Goal: Obtain resource: Download file/media

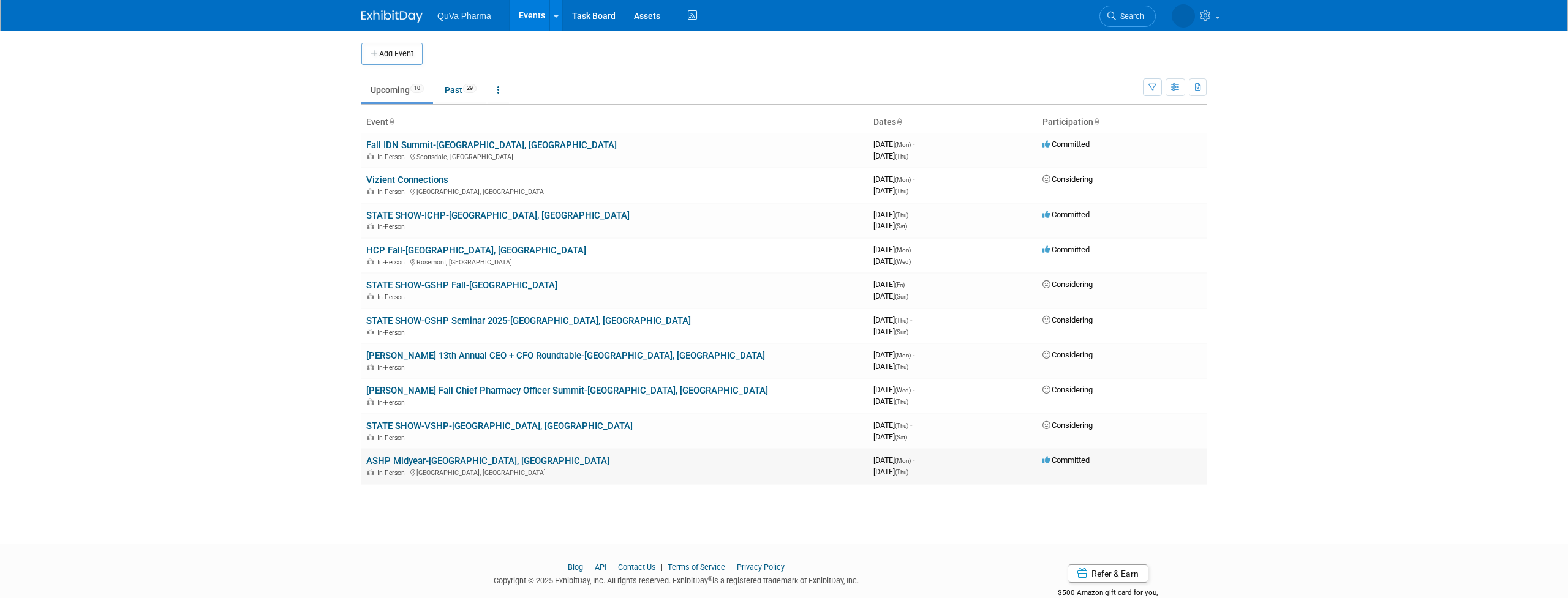
click at [410, 456] on link "ASHP Midyear-[GEOGRAPHIC_DATA], [GEOGRAPHIC_DATA]" at bounding box center [488, 461] width 243 height 11
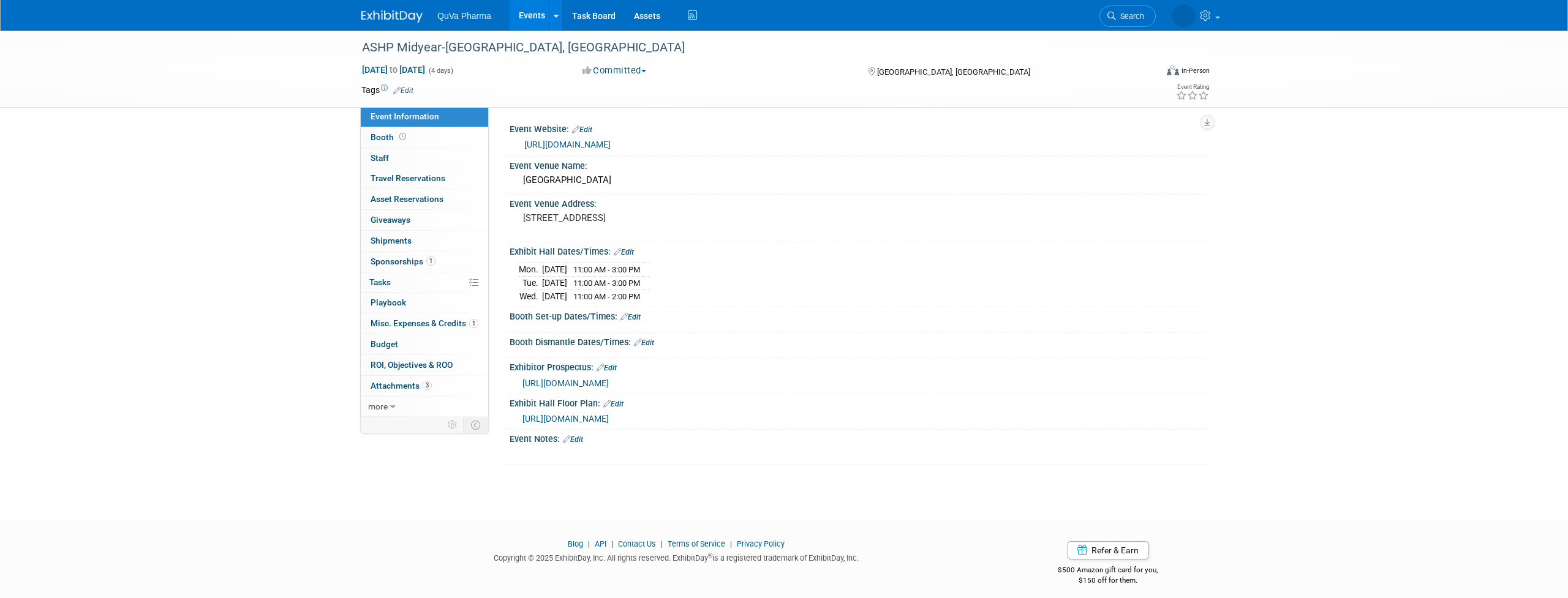
click at [609, 418] on span "https://events.jspargo.com/Midyear25/Public/EventMap.aspx?shMode=E&shExhlist=1&…" at bounding box center [566, 418] width 86 height 10
click at [530, 13] on link "Events" at bounding box center [532, 15] width 45 height 31
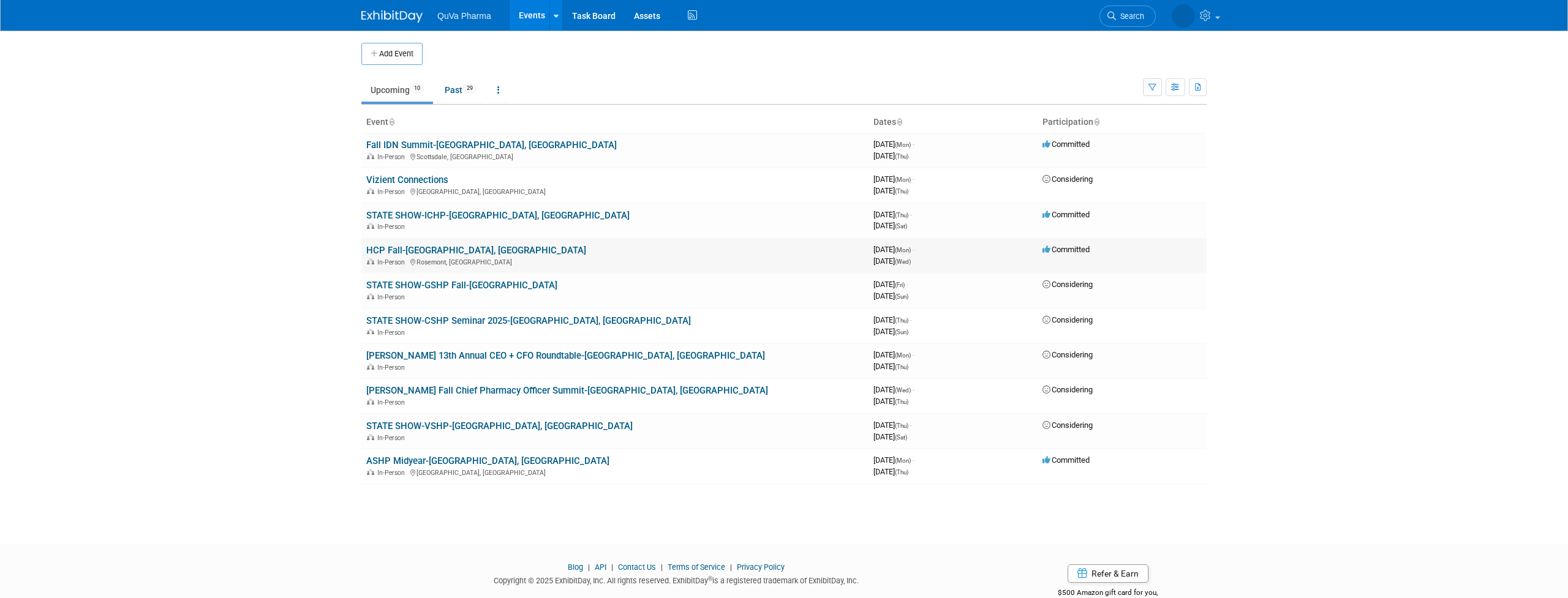
click at [418, 247] on link "HCP Fall-[GEOGRAPHIC_DATA], [GEOGRAPHIC_DATA]" at bounding box center [476, 250] width 220 height 11
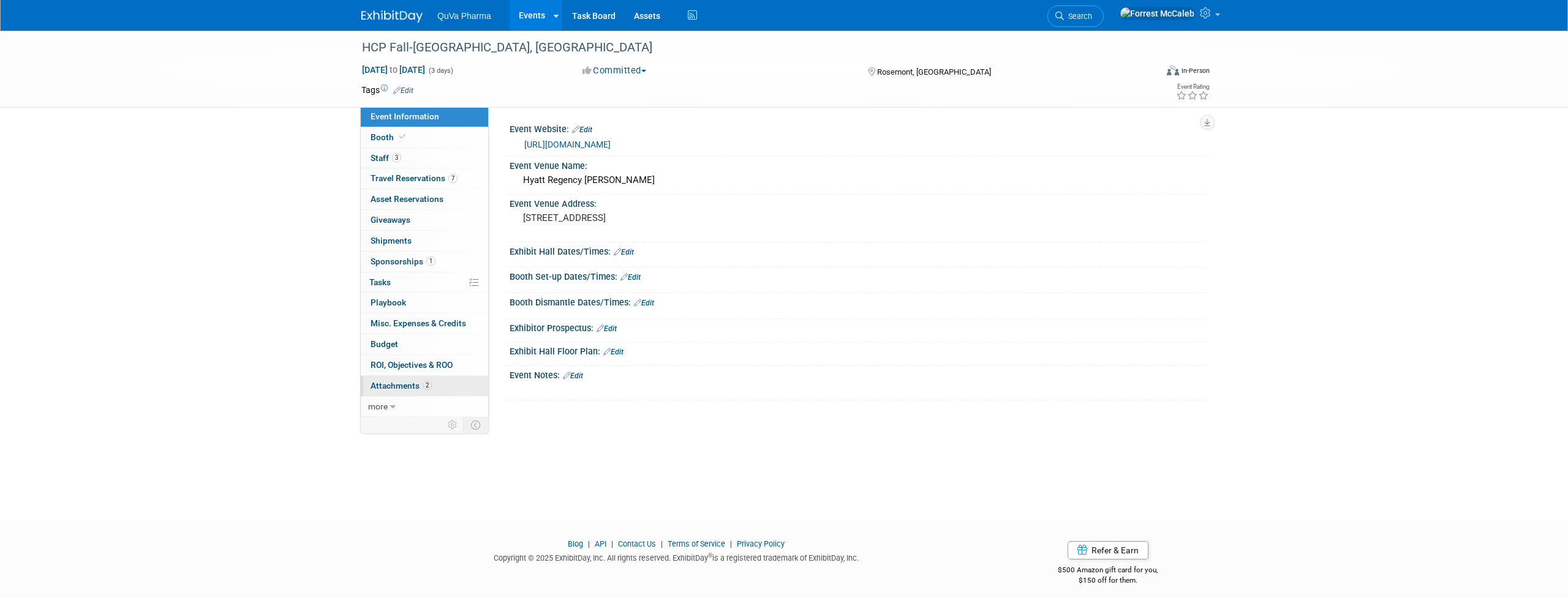
click at [402, 381] on span "Attachments 2" at bounding box center [402, 385] width 61 height 10
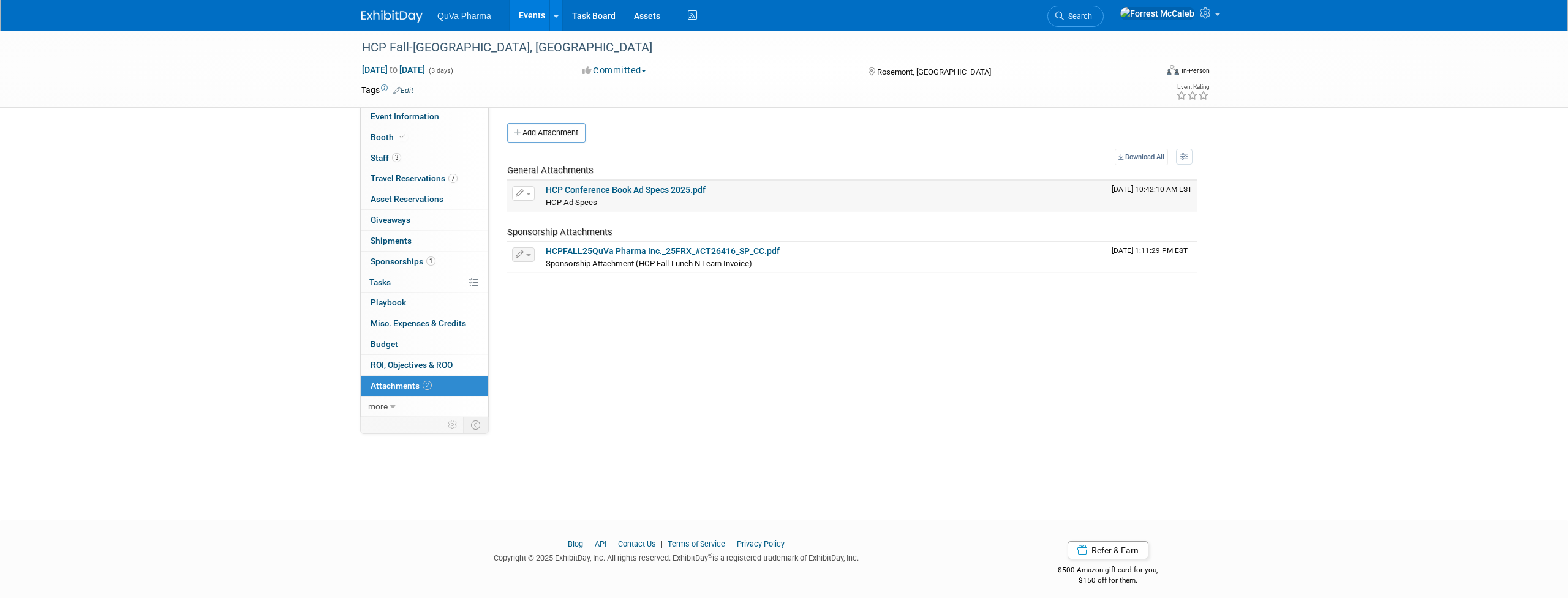
click at [657, 190] on link "HCP Conference Book Ad Specs 2025.pdf" at bounding box center [626, 190] width 160 height 10
click at [681, 190] on link "HCP Conference Book Ad Specs 2025.pdf" at bounding box center [626, 190] width 160 height 10
